Goal: Transaction & Acquisition: Purchase product/service

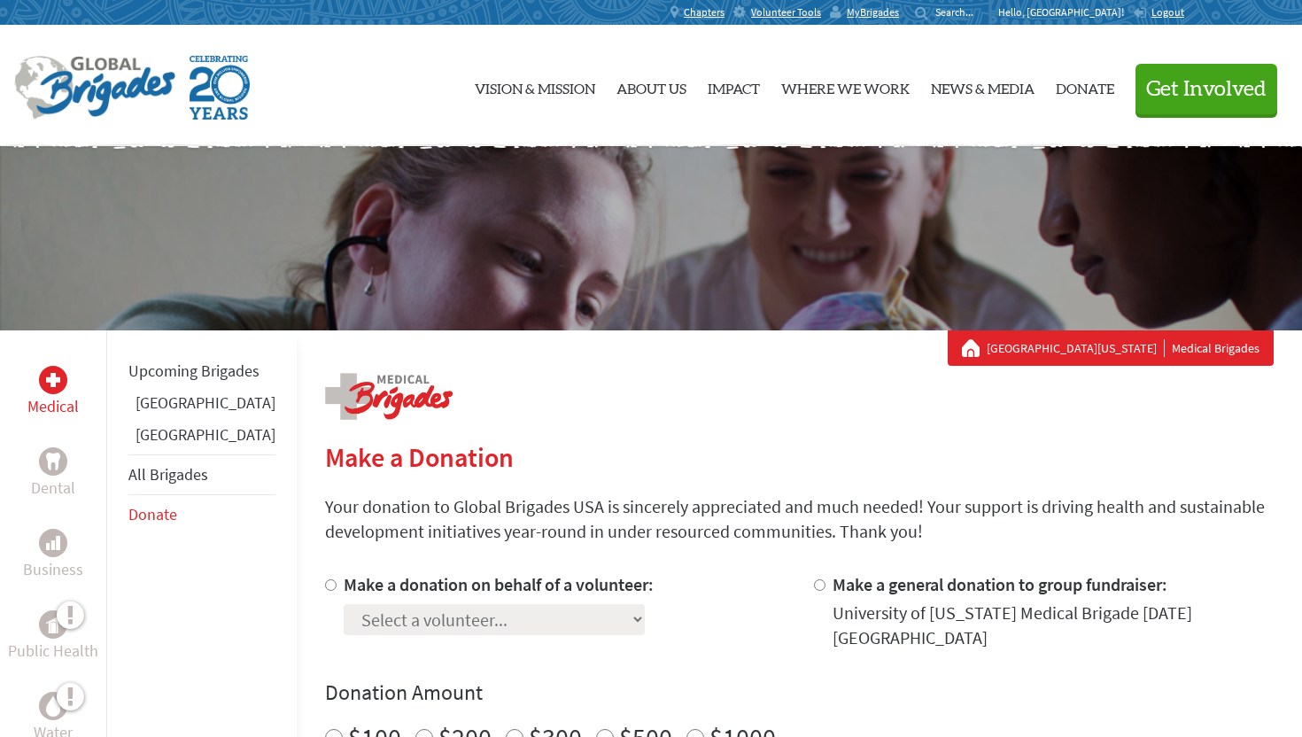
scroll to position [210, 0]
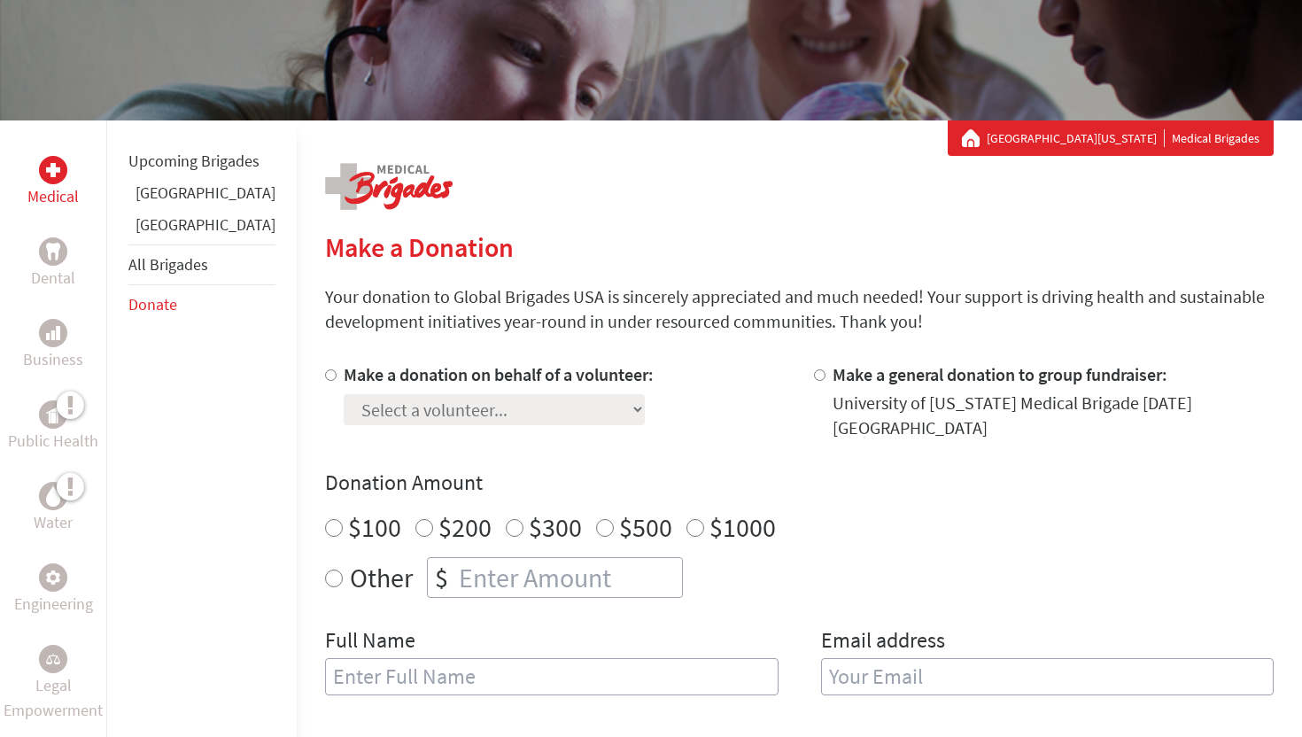
click at [415, 381] on label "Make a donation on behalf of a volunteer:" at bounding box center [499, 374] width 310 height 22
click at [337, 381] on input "Make a donation on behalf of a volunteer:" at bounding box center [331, 375] width 12 height 12
radio input "true"
click at [415, 405] on select "Select a volunteer... [PERSON_NAME] [PERSON_NAME] [PERSON_NAME] Emercin [PERSON…" at bounding box center [494, 409] width 301 height 31
select select "5A8DCE1A-66DF-11EF-BF8B-42010A8A0043"
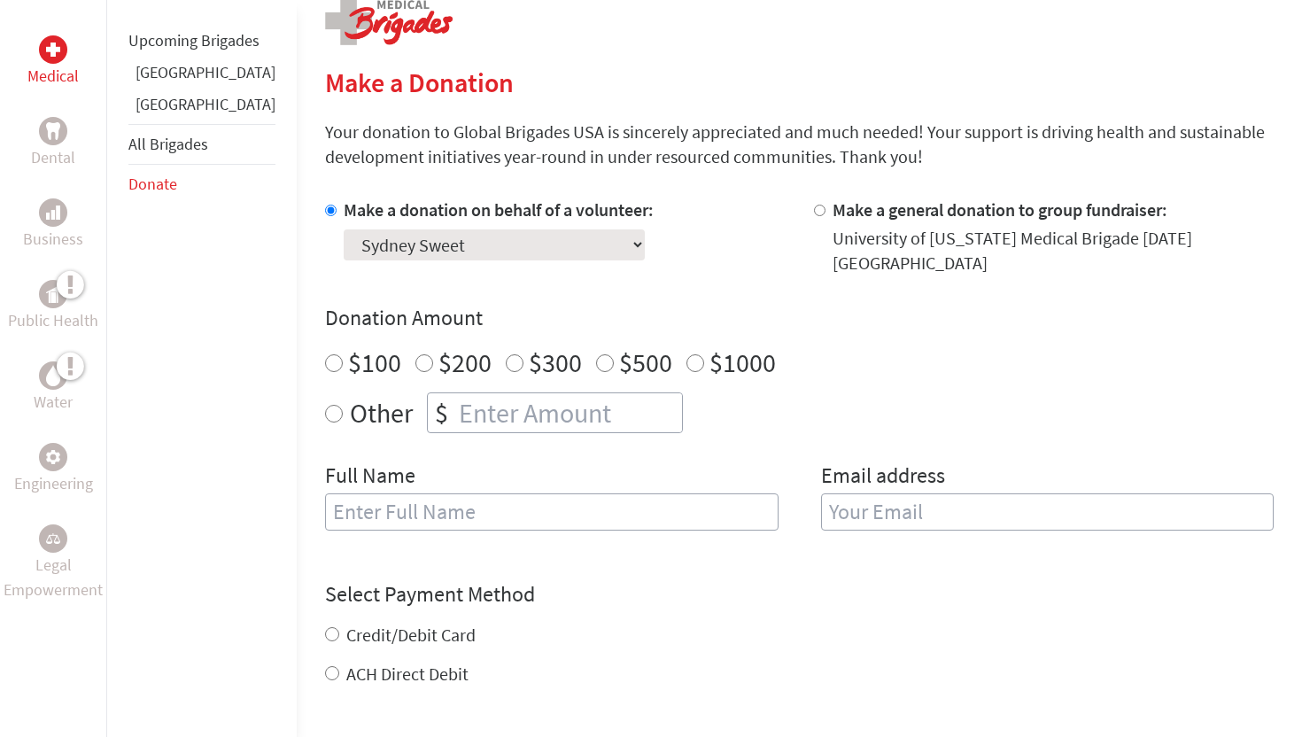
scroll to position [378, 0]
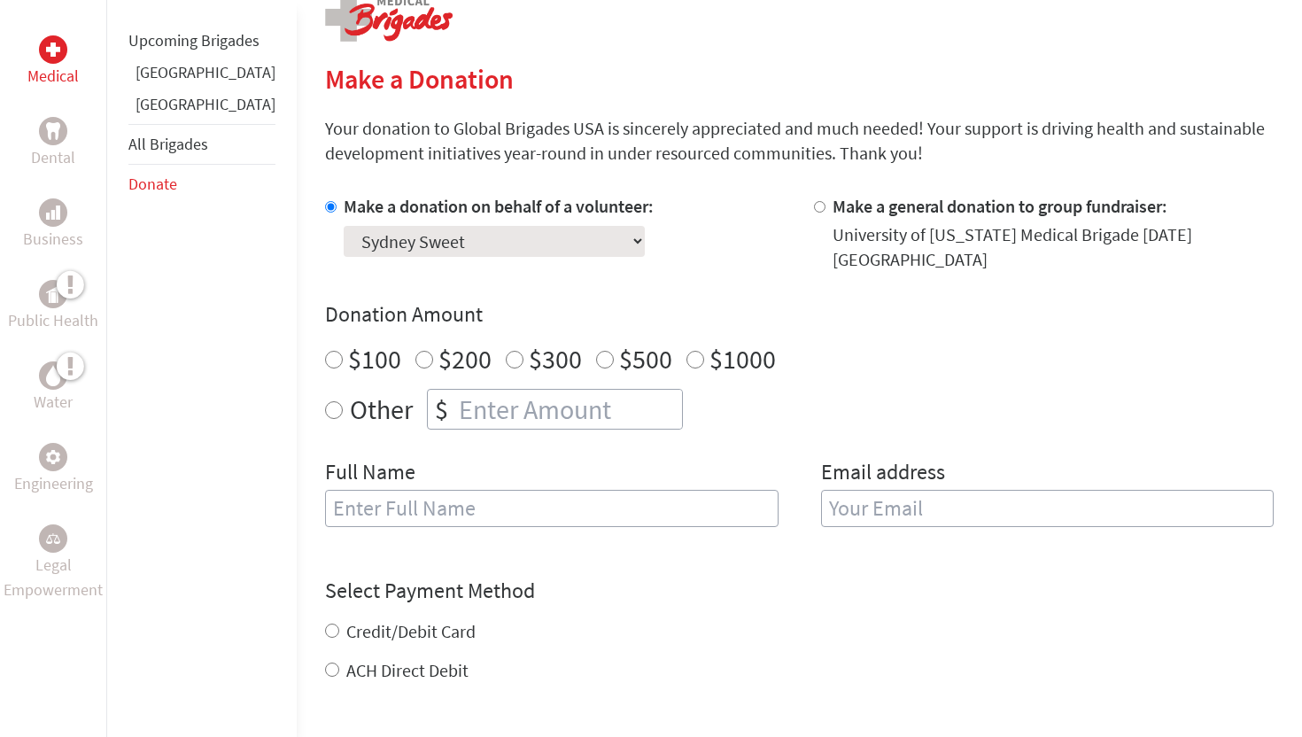
click at [462, 505] on input "text" at bounding box center [552, 508] width 454 height 37
type input "Sydney Sweet"
click at [346, 659] on label "ACH Direct Debit" at bounding box center [407, 670] width 122 height 22
click at [339, 663] on input "ACH Direct Debit" at bounding box center [332, 670] width 14 height 14
radio input "true"
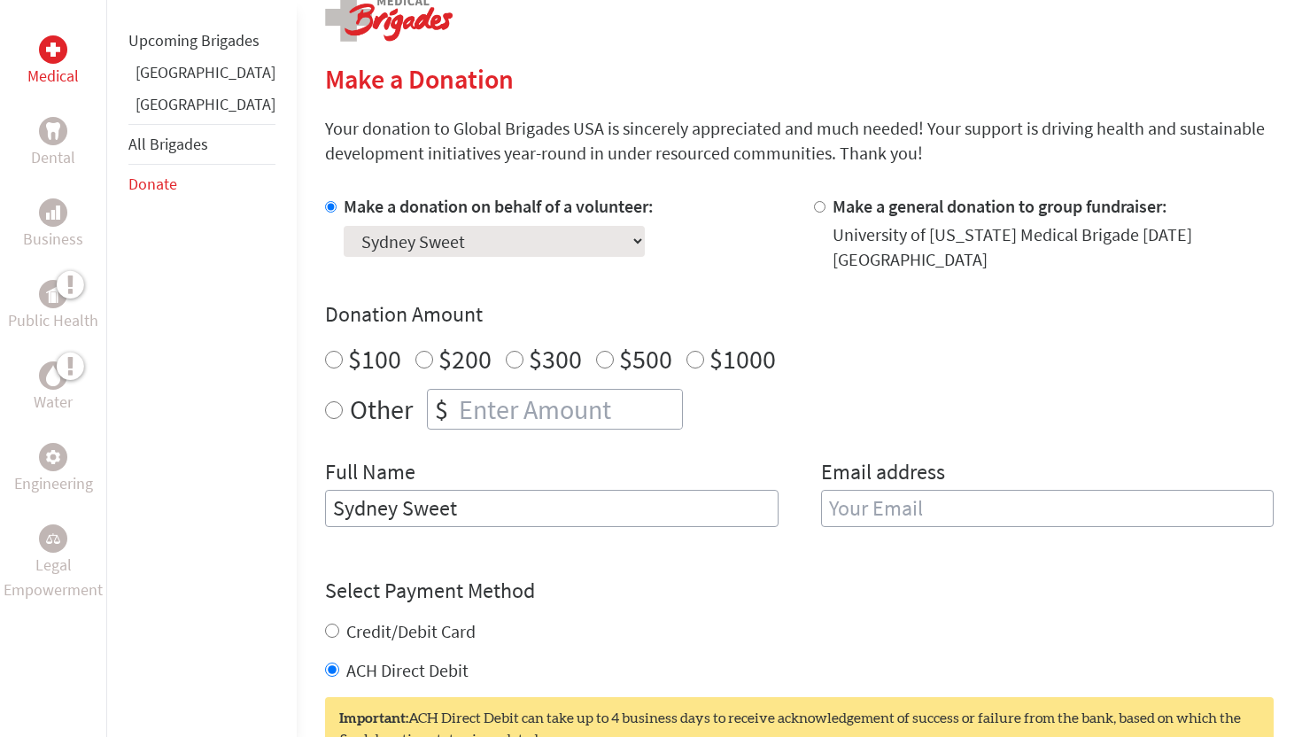
radio input "true"
click at [455, 394] on input "number" at bounding box center [568, 409] width 227 height 39
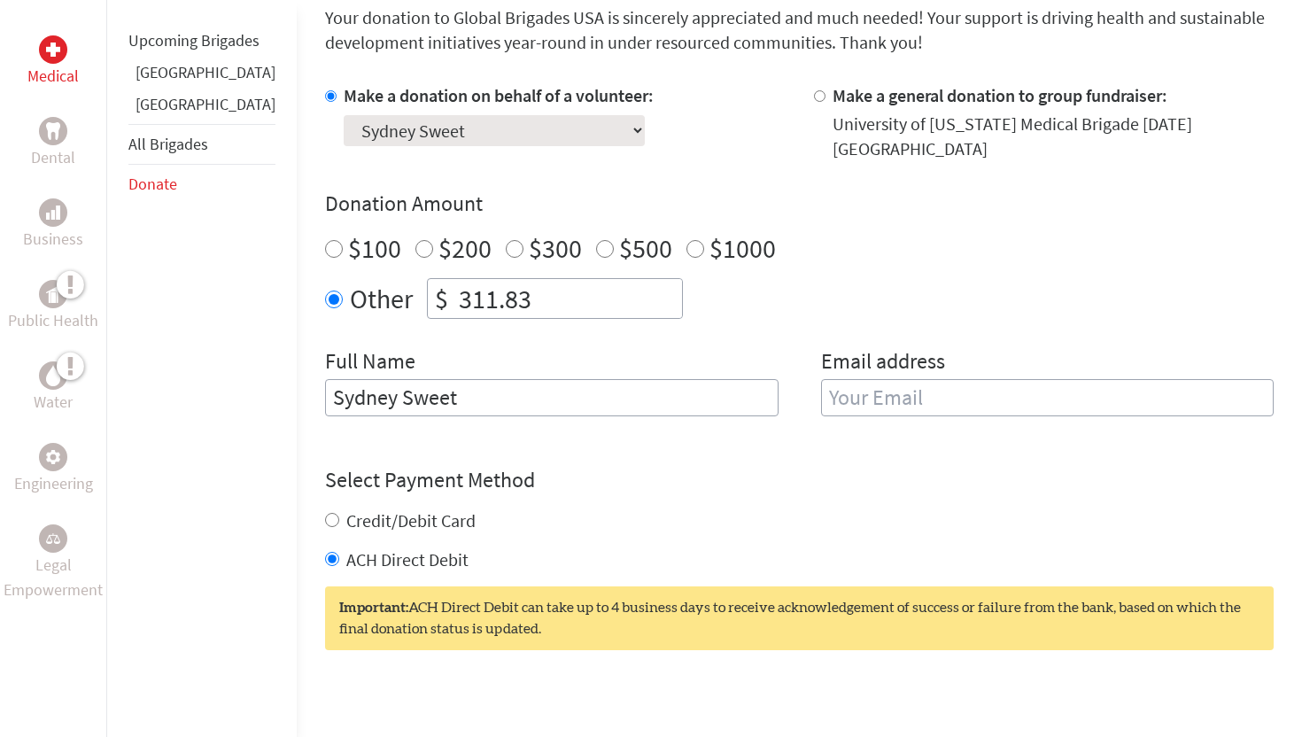
scroll to position [493, 0]
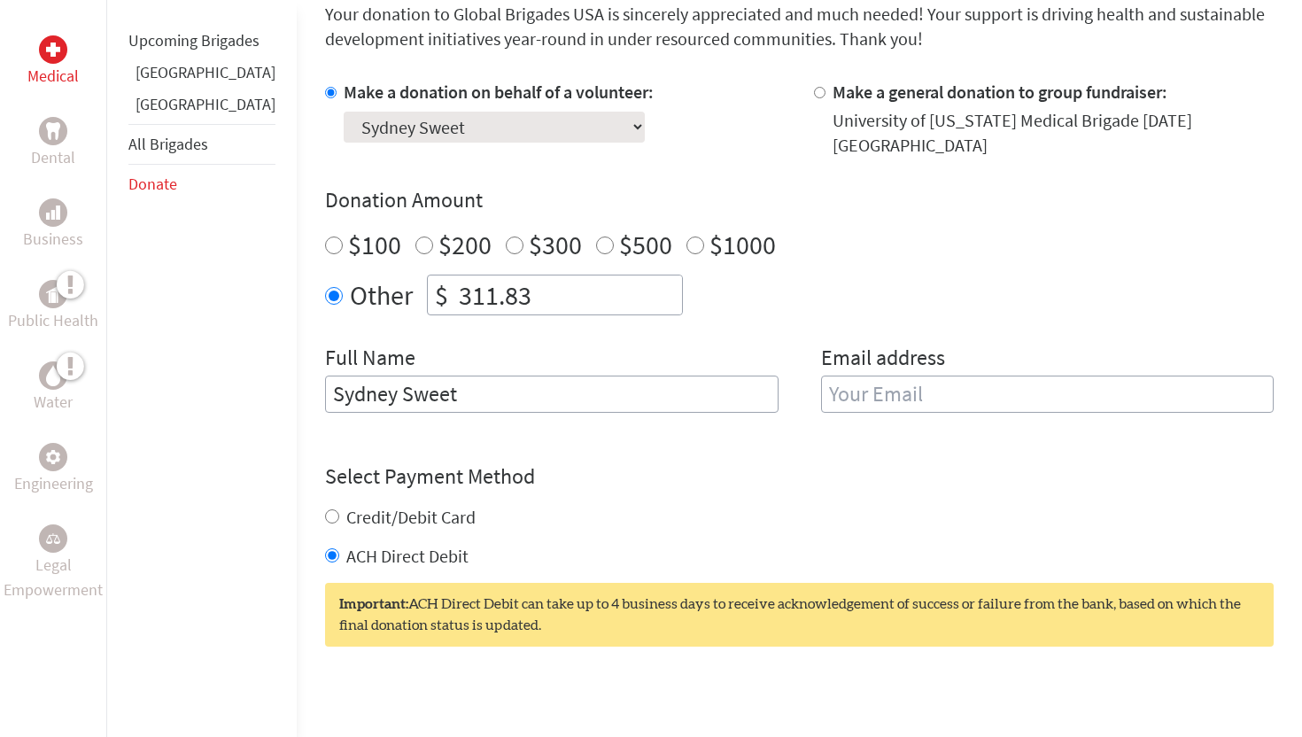
type input "311.83"
click at [891, 384] on input "email" at bounding box center [1048, 394] width 454 height 37
type input "[EMAIL_ADDRESS][DOMAIN_NAME]"
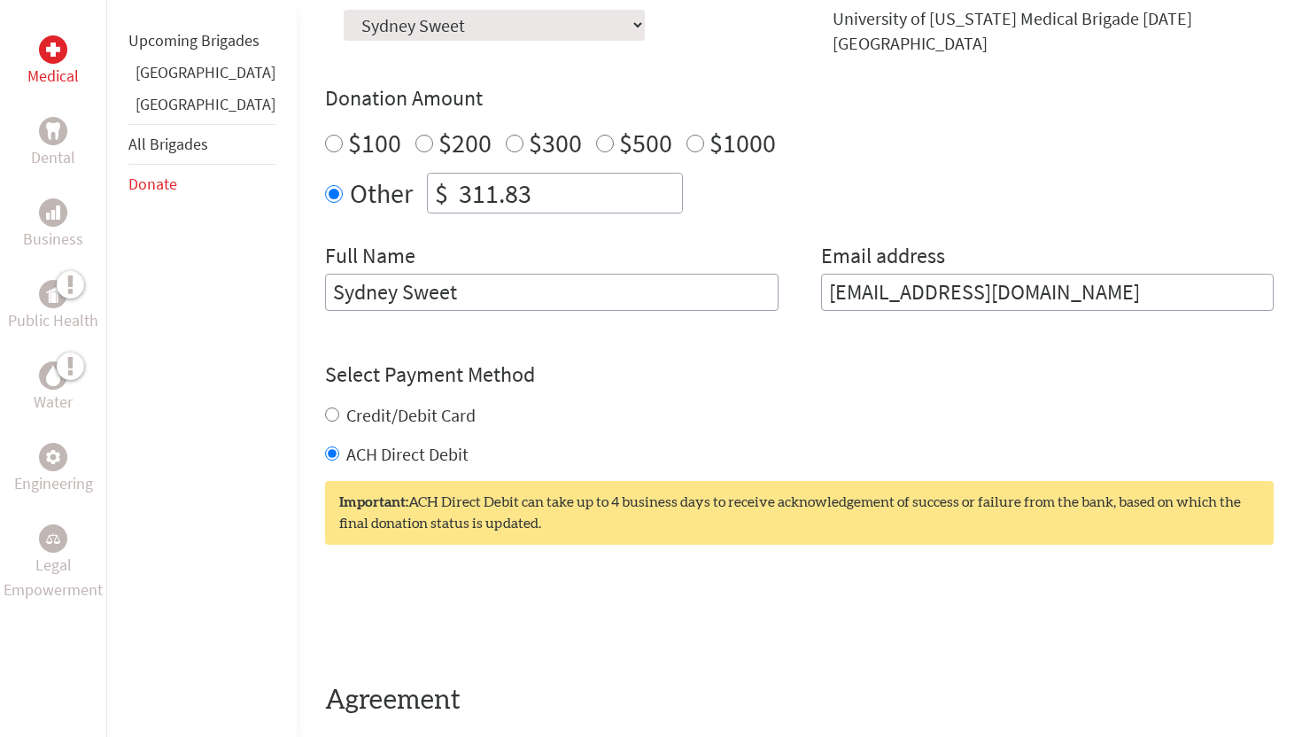
scroll to position [642, 0]
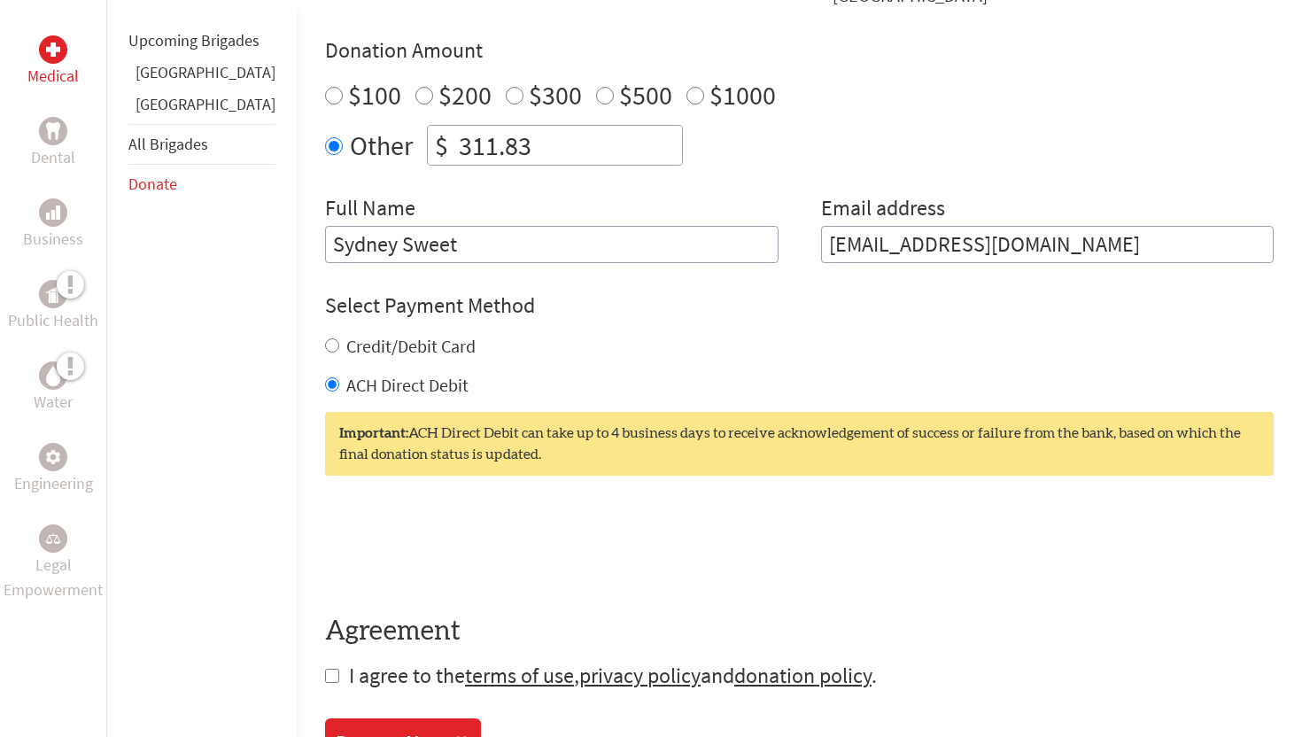
click at [325, 669] on input "checkbox" at bounding box center [332, 676] width 14 height 14
checkbox input "true"
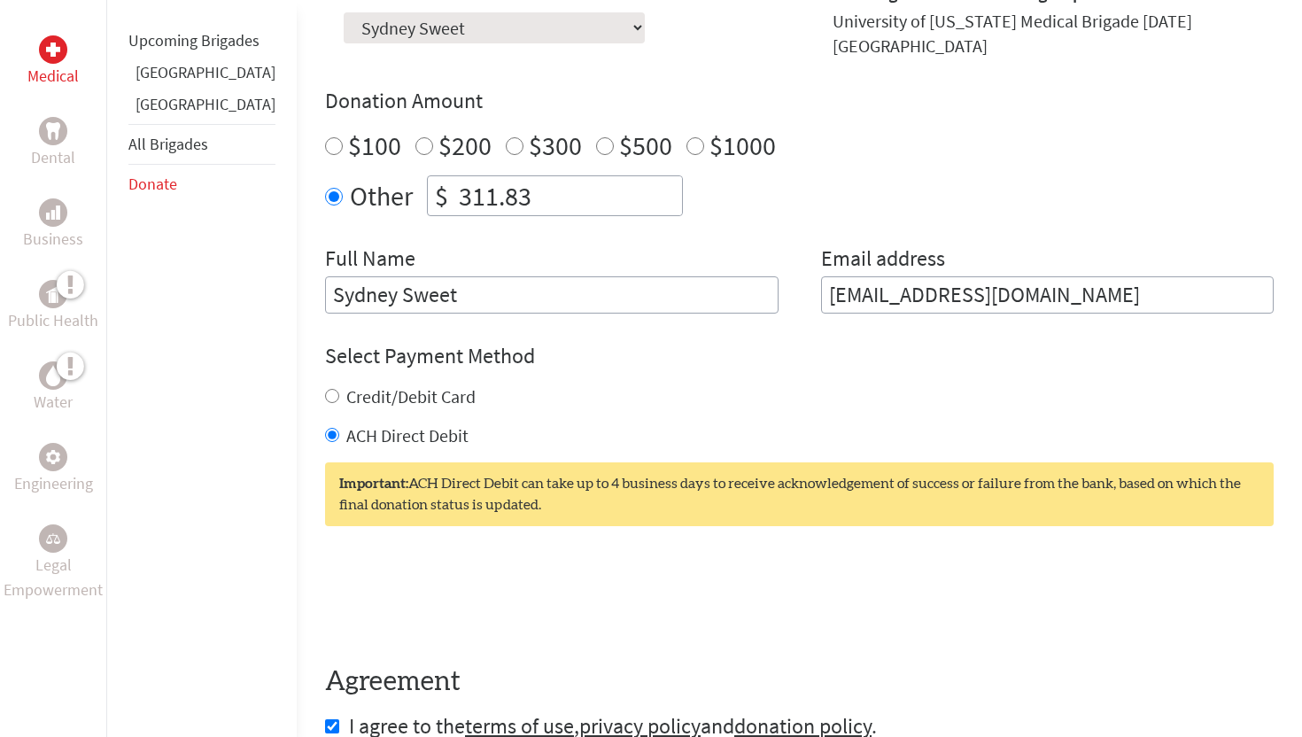
scroll to position [643, 0]
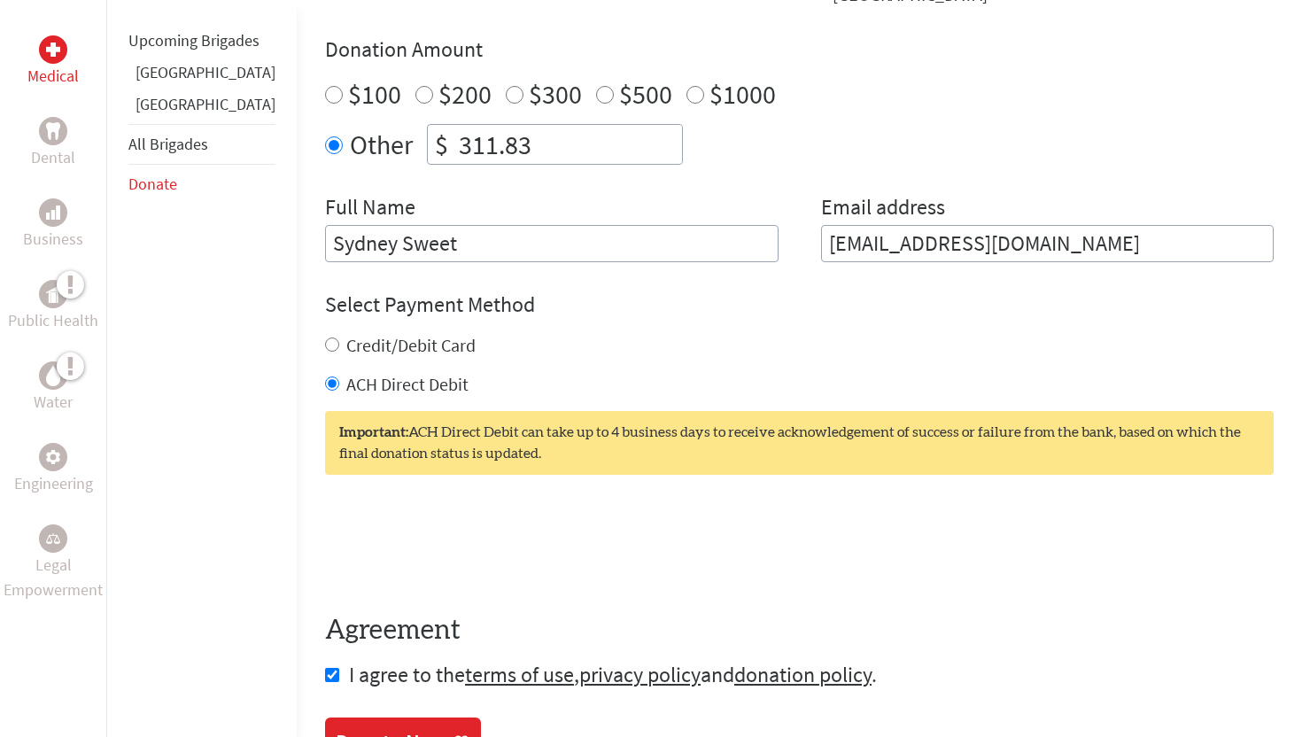
click at [522, 132] on input "311.83" at bounding box center [568, 144] width 227 height 39
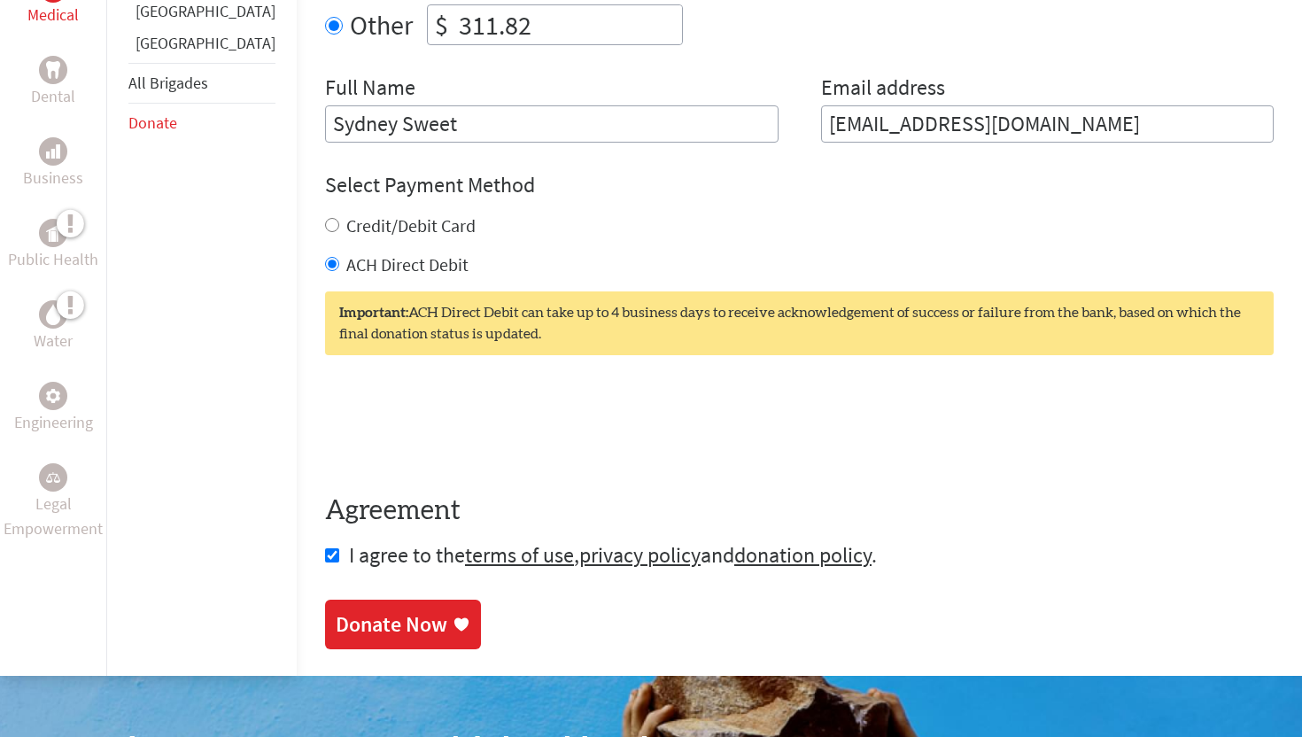
scroll to position [774, 0]
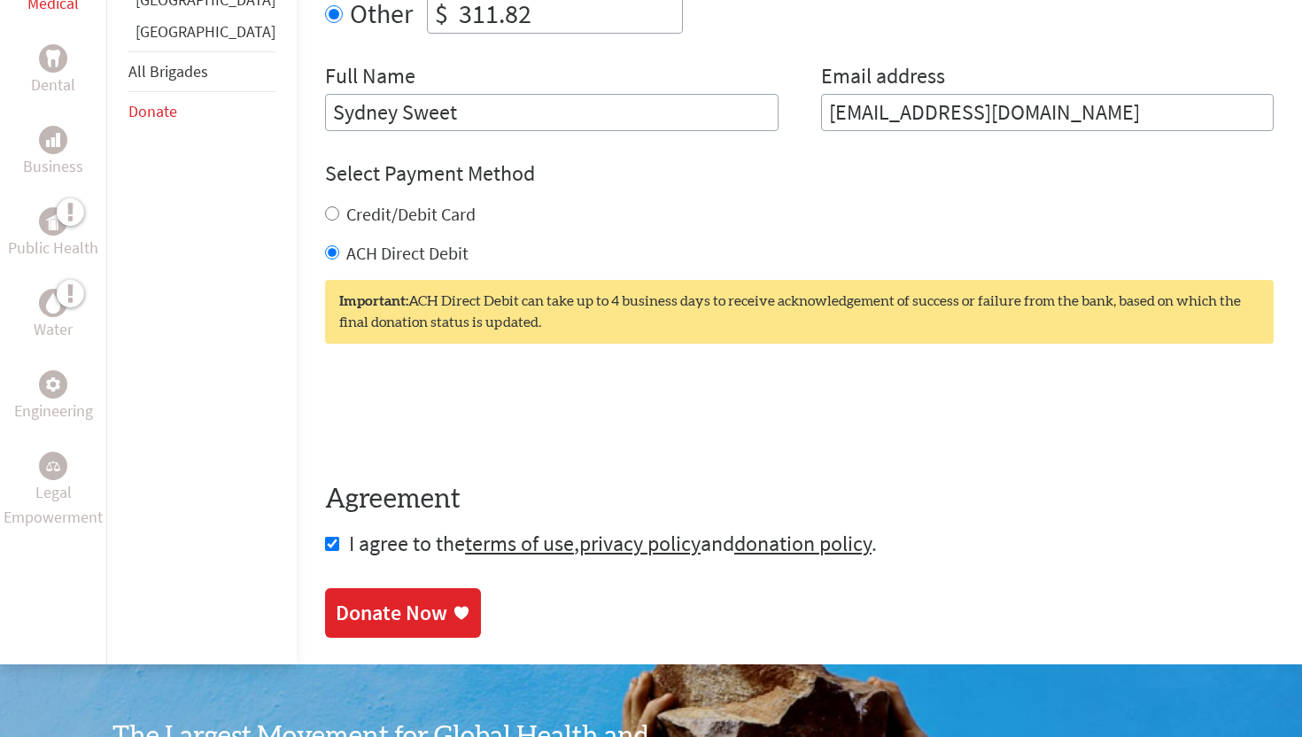
type input "311.82"
click at [387, 602] on div "Donate Now" at bounding box center [392, 613] width 112 height 28
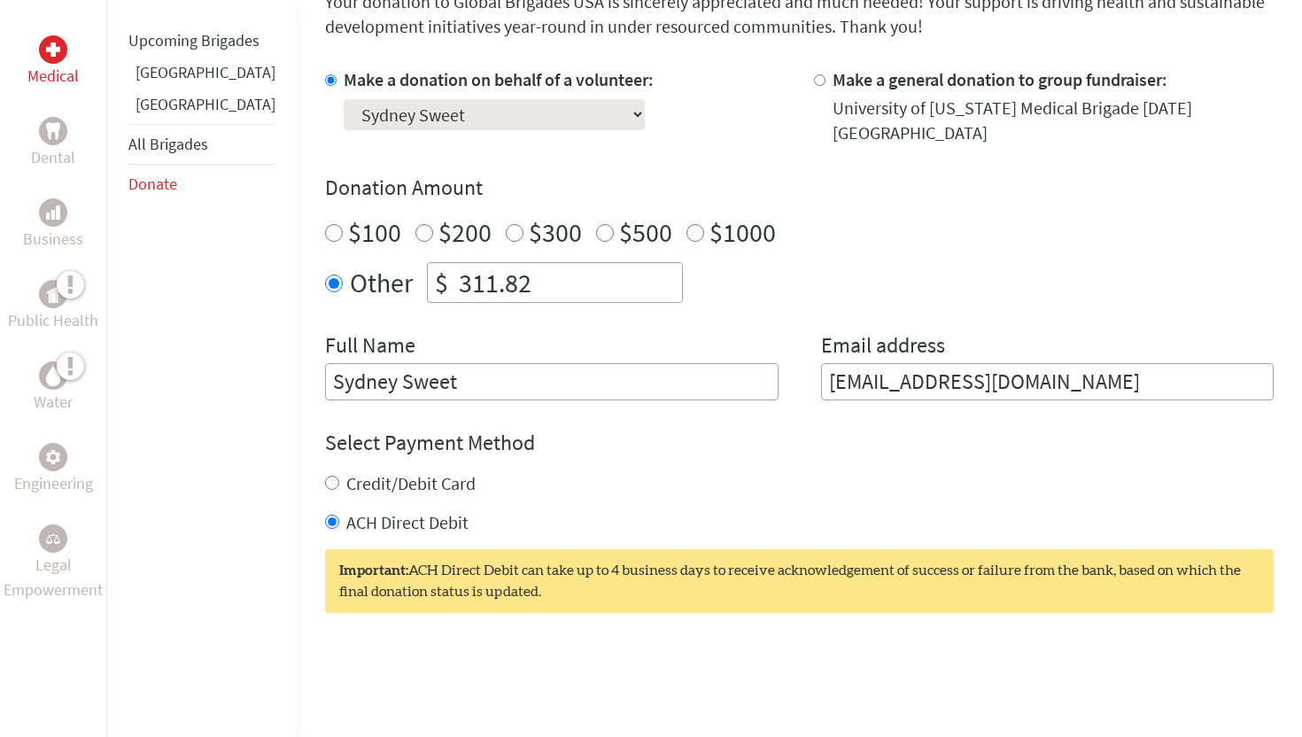
scroll to position [504, 0]
